Goal: Check status: Check status

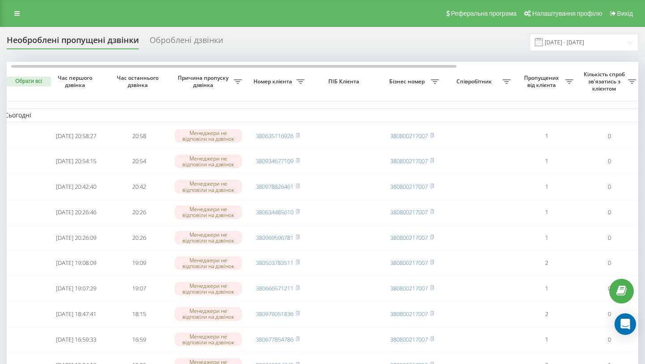
click at [167, 37] on div "Оброблені дзвінки" at bounding box center [186, 42] width 73 height 14
click at [157, 46] on div "Оброблені дзвінки" at bounding box center [186, 42] width 73 height 14
click at [176, 41] on div "Оброблені дзвінки" at bounding box center [186, 42] width 73 height 14
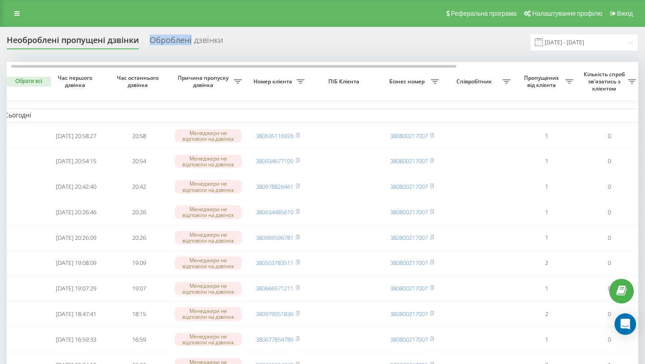
click at [176, 41] on div "Оброблені дзвінки" at bounding box center [186, 42] width 73 height 14
click at [16, 15] on icon at bounding box center [16, 13] width 5 height 6
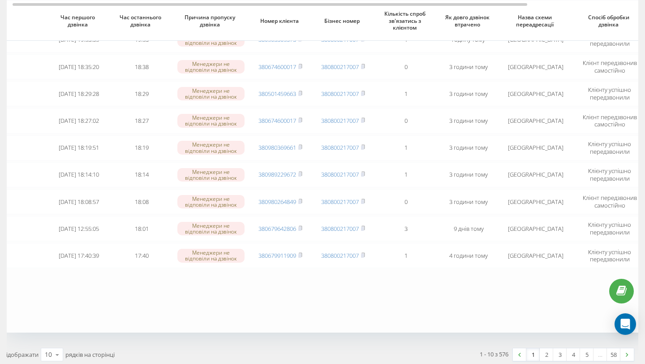
scroll to position [170, 0]
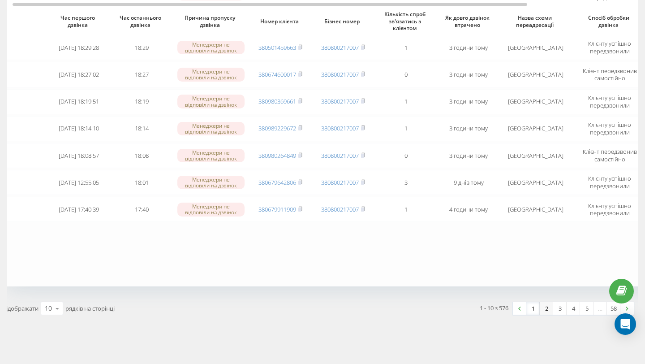
click at [542, 309] on link "2" at bounding box center [546, 308] width 13 height 13
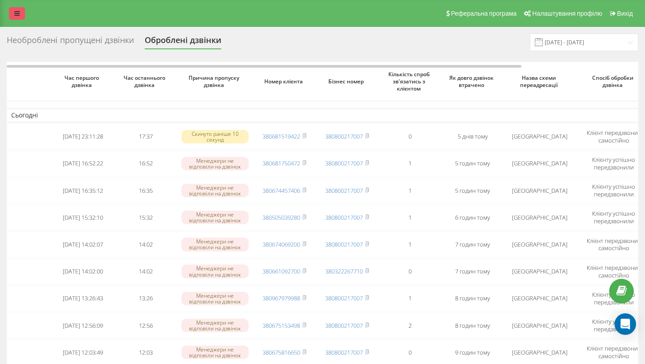
click at [17, 11] on icon at bounding box center [16, 13] width 5 height 6
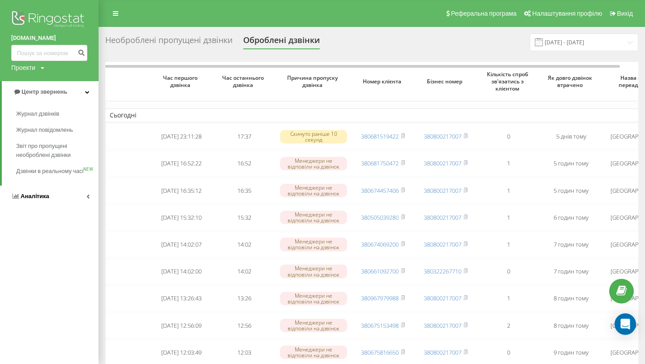
click at [31, 199] on span "Аналiтика" at bounding box center [35, 196] width 29 height 7
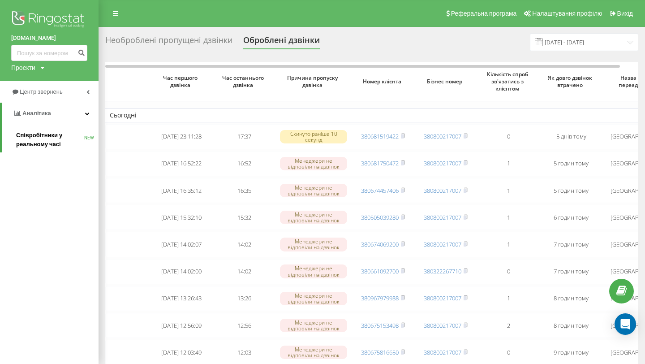
click at [70, 136] on span "Співробітники у реальному часі" at bounding box center [50, 140] width 68 height 18
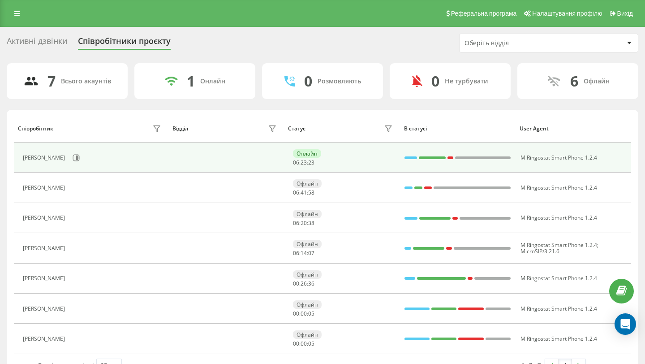
scroll to position [21, 0]
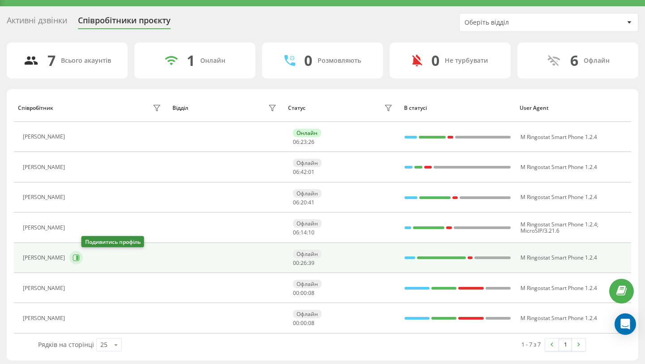
click at [83, 262] on button at bounding box center [75, 257] width 13 height 13
